Goal: Information Seeking & Learning: Find specific fact

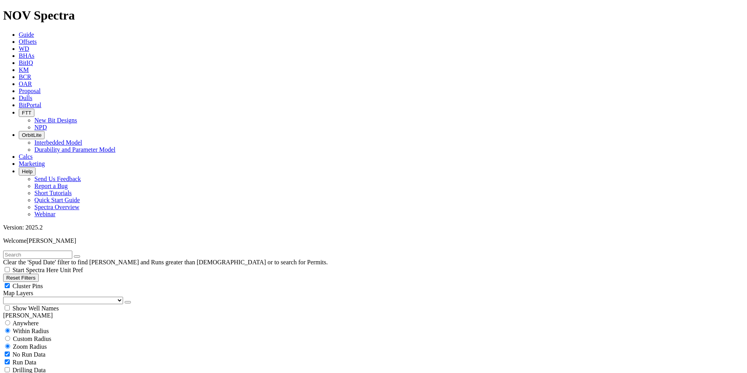
click at [57, 251] on input "text" at bounding box center [37, 255] width 69 height 8
paste input "SUK-0010"
type input "SUK-0010"
click at [37, 320] on span "Anywhere" at bounding box center [26, 323] width 26 height 7
radio input "true"
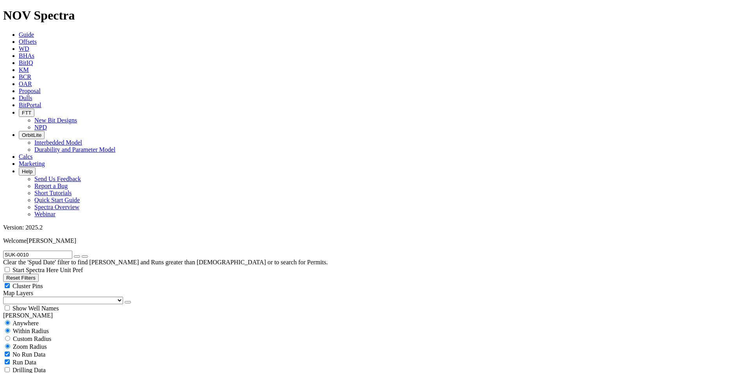
radio input "false"
click at [37, 320] on span "Anywhere" at bounding box center [26, 323] width 26 height 7
click at [52, 251] on input "SUK-0010" at bounding box center [37, 255] width 69 height 8
click at [82, 255] on button "submit" at bounding box center [85, 256] width 6 height 2
click at [30, 335] on span "No Run Data" at bounding box center [29, 338] width 33 height 7
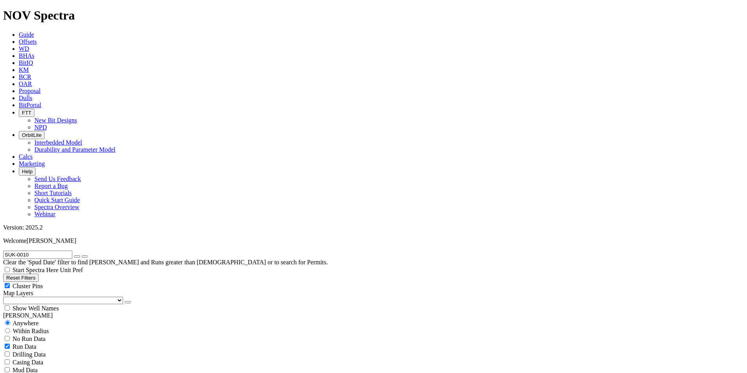
click at [36, 343] on span "Run Data" at bounding box center [25, 346] width 24 height 7
checkbox input "true"
click at [36, 343] on span "Run Data" at bounding box center [25, 346] width 24 height 7
checkbox input "true"
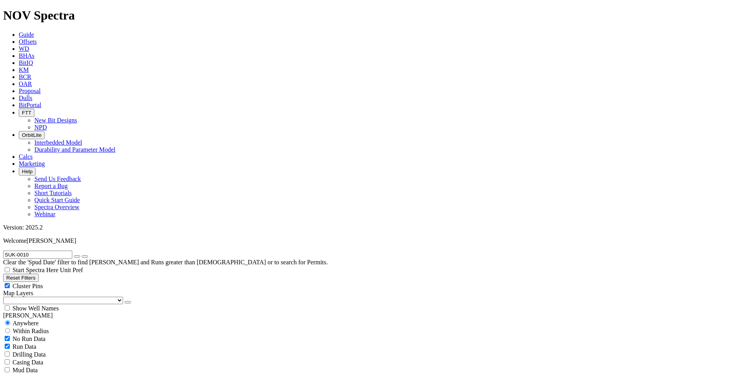
click at [77, 256] on icon "button" at bounding box center [77, 256] width 0 height 0
radio input "false"
radio input "true"
click at [55, 251] on input "text" at bounding box center [37, 255] width 69 height 8
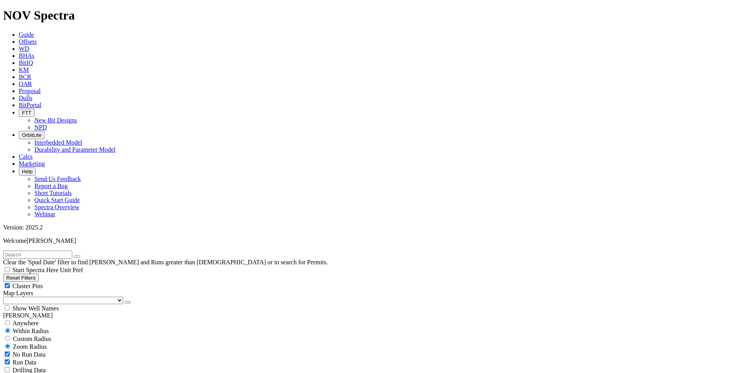
paste input "SUK-0010"
type input "SUK-0010"
click at [46, 319] on div "Anywhere" at bounding box center [373, 323] width 741 height 8
radio input "true"
radio input "false"
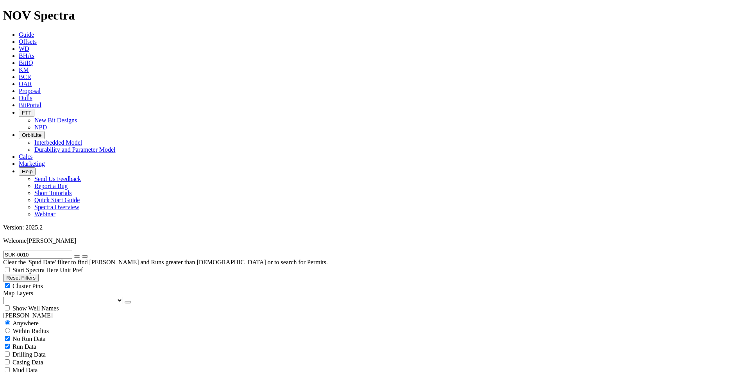
scroll to position [104, 0]
checkbox input "false"
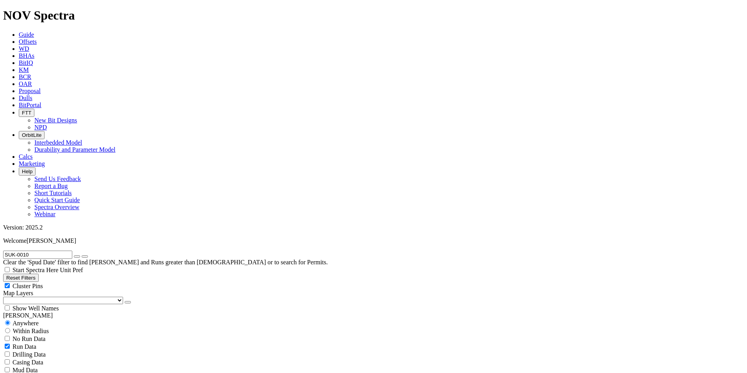
checkbox input "false"
click at [77, 256] on icon "button" at bounding box center [77, 256] width 0 height 0
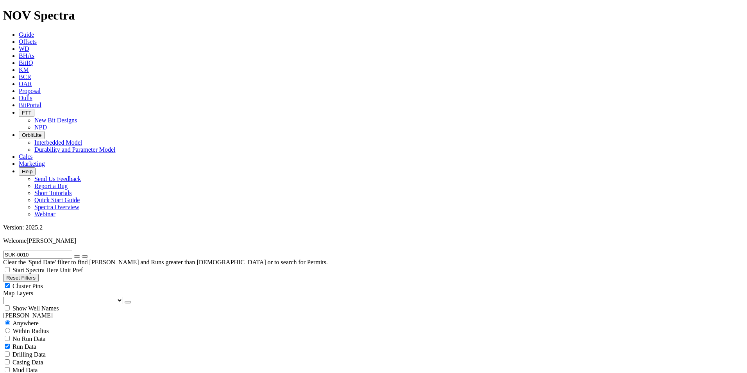
radio input "false"
radio input "true"
click at [30, 251] on input "text" at bounding box center [37, 255] width 69 height 8
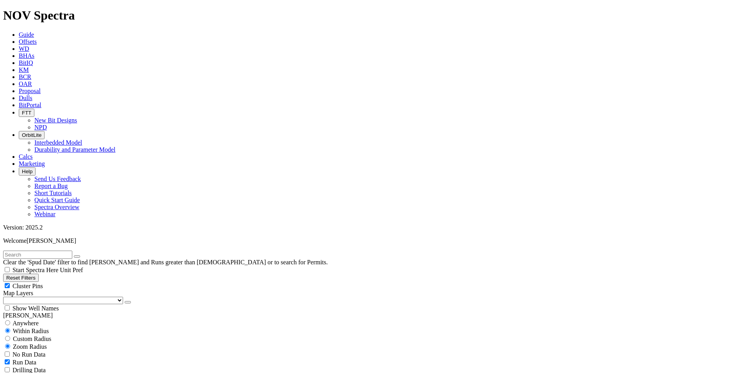
click at [64, 251] on div "Clear the 'Spud Date' filter to find [PERSON_NAME] and Runs greater than [DEMOG…" at bounding box center [373, 258] width 741 height 15
click at [52, 251] on input "text" at bounding box center [37, 255] width 69 height 8
paste input "S320129"
type input "S320129"
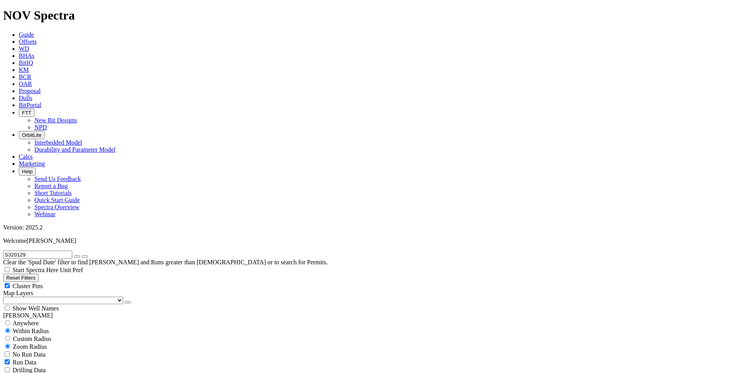
click at [30, 320] on span "Anywhere" at bounding box center [26, 323] width 26 height 7
radio input "true"
radio input "false"
click at [48, 251] on input "S320129" at bounding box center [37, 255] width 69 height 8
click at [82, 255] on button "submit" at bounding box center [85, 256] width 6 height 2
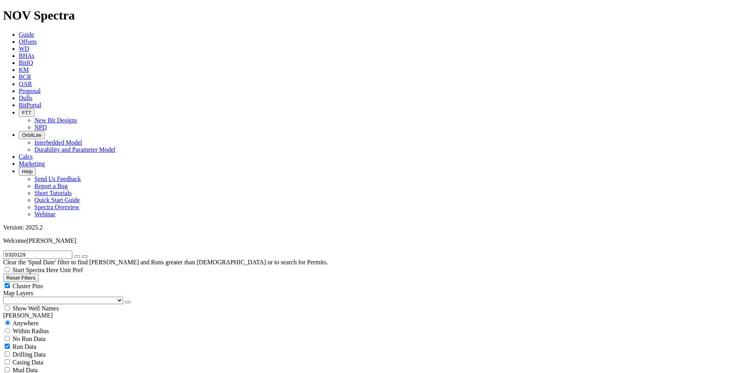
click at [77, 256] on icon "button" at bounding box center [77, 256] width 0 height 0
radio input "false"
radio input "true"
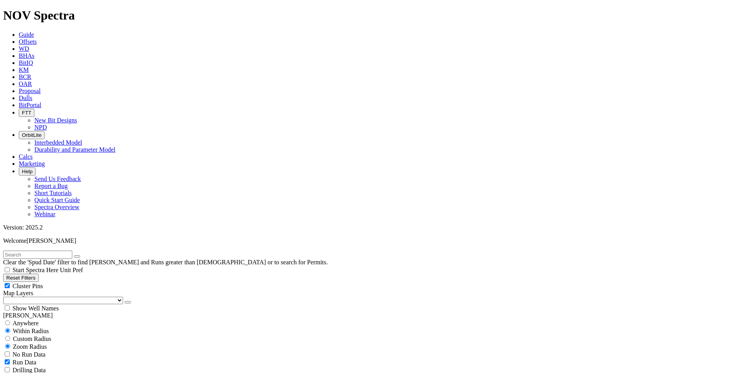
checkbox input "true"
click at [34, 31] on span "Guide" at bounding box center [26, 34] width 15 height 7
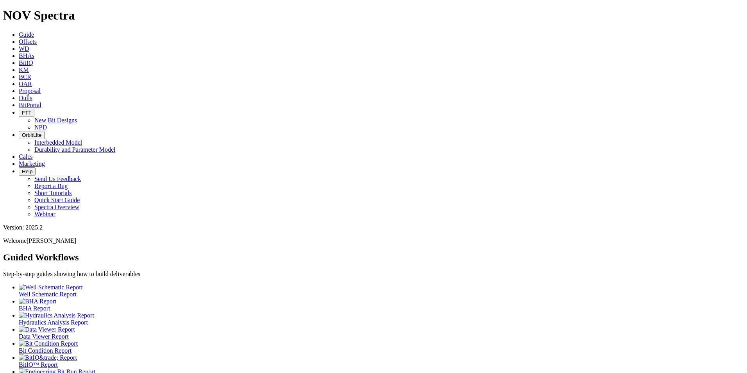
click at [30, 368] on div at bounding box center [381, 371] width 725 height 7
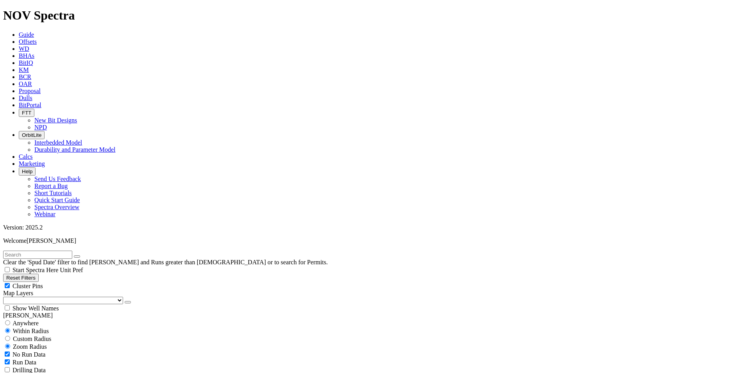
click at [61, 251] on input "text" at bounding box center [37, 255] width 69 height 8
click at [49, 251] on input "text" at bounding box center [37, 255] width 69 height 8
type input "s"
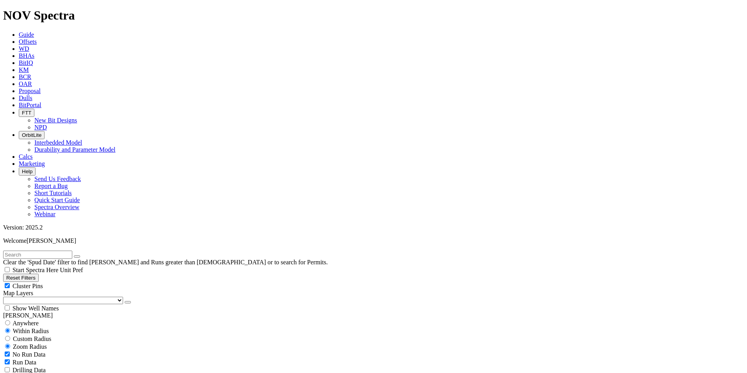
type input "S"
click at [72, 251] on input "text" at bounding box center [37, 255] width 69 height 8
type input "SUK-0010"
click at [26, 320] on span "Anywhere" at bounding box center [26, 323] width 26 height 7
radio input "true"
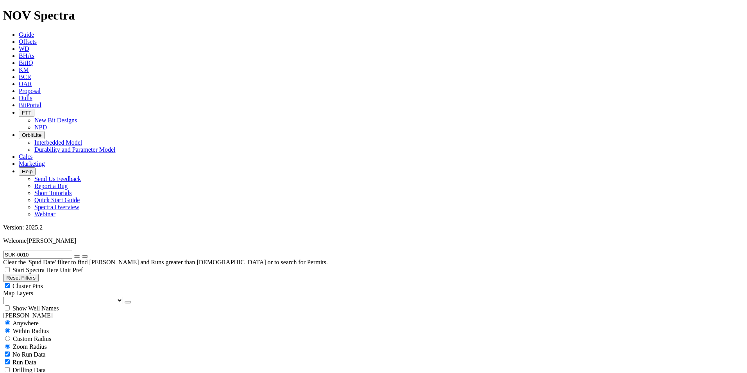
radio input "false"
drag, startPoint x: 666, startPoint y: 93, endPoint x: 658, endPoint y: 86, distance: 11.1
